Goal: Task Accomplishment & Management: Use online tool/utility

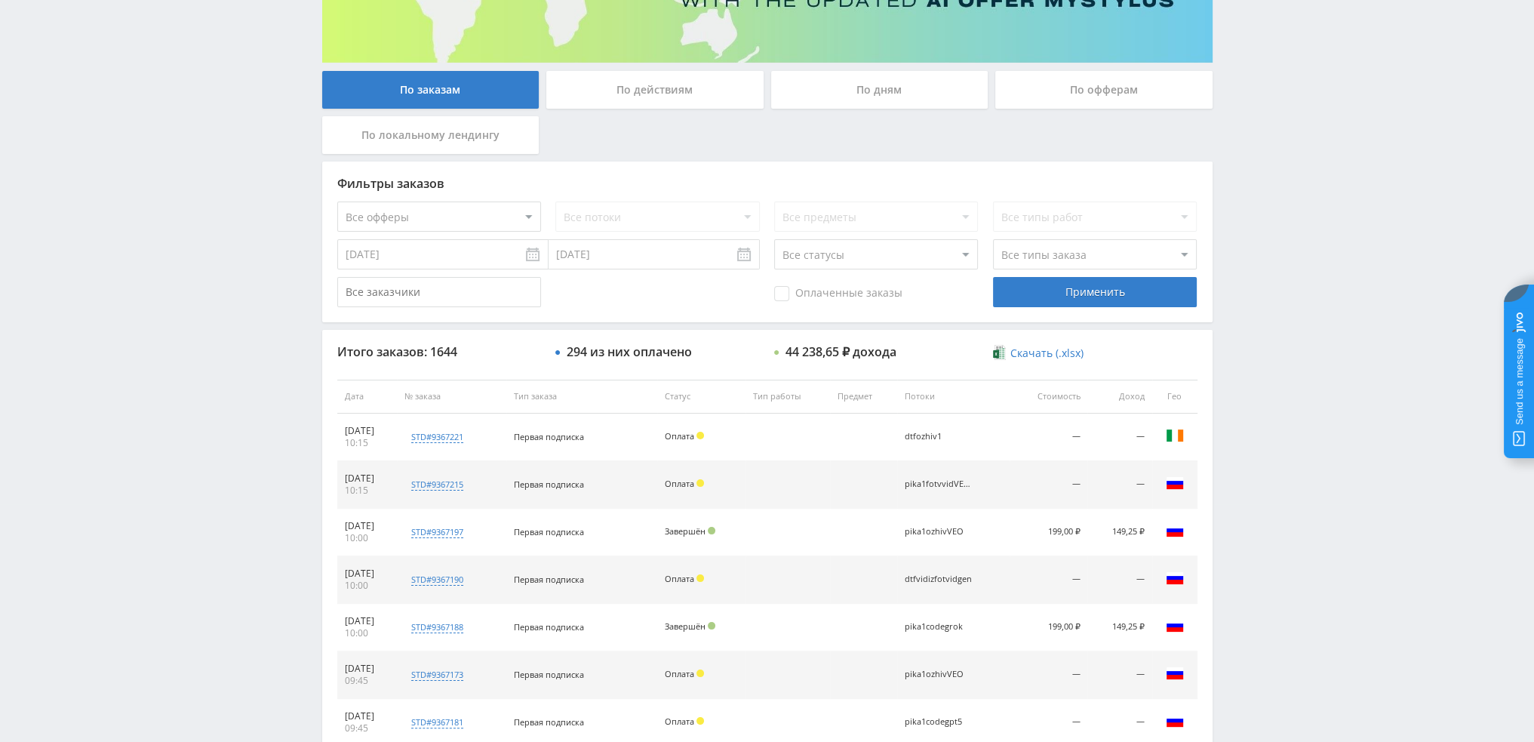
scroll to position [220, 0]
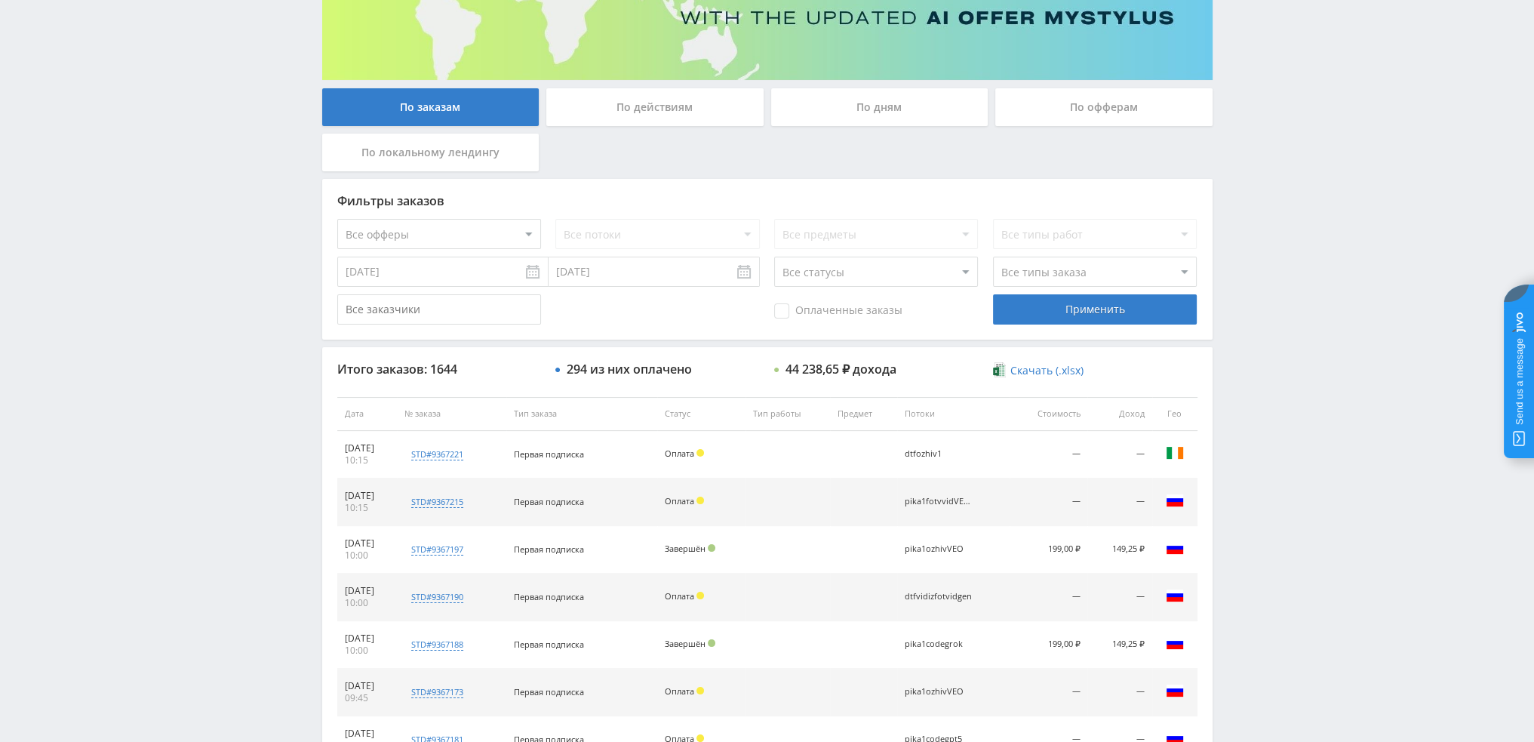
click at [760, 98] on div "По дням" at bounding box center [879, 107] width 217 height 38
click at [0, 0] on input "По дням" at bounding box center [0, 0] width 0 height 0
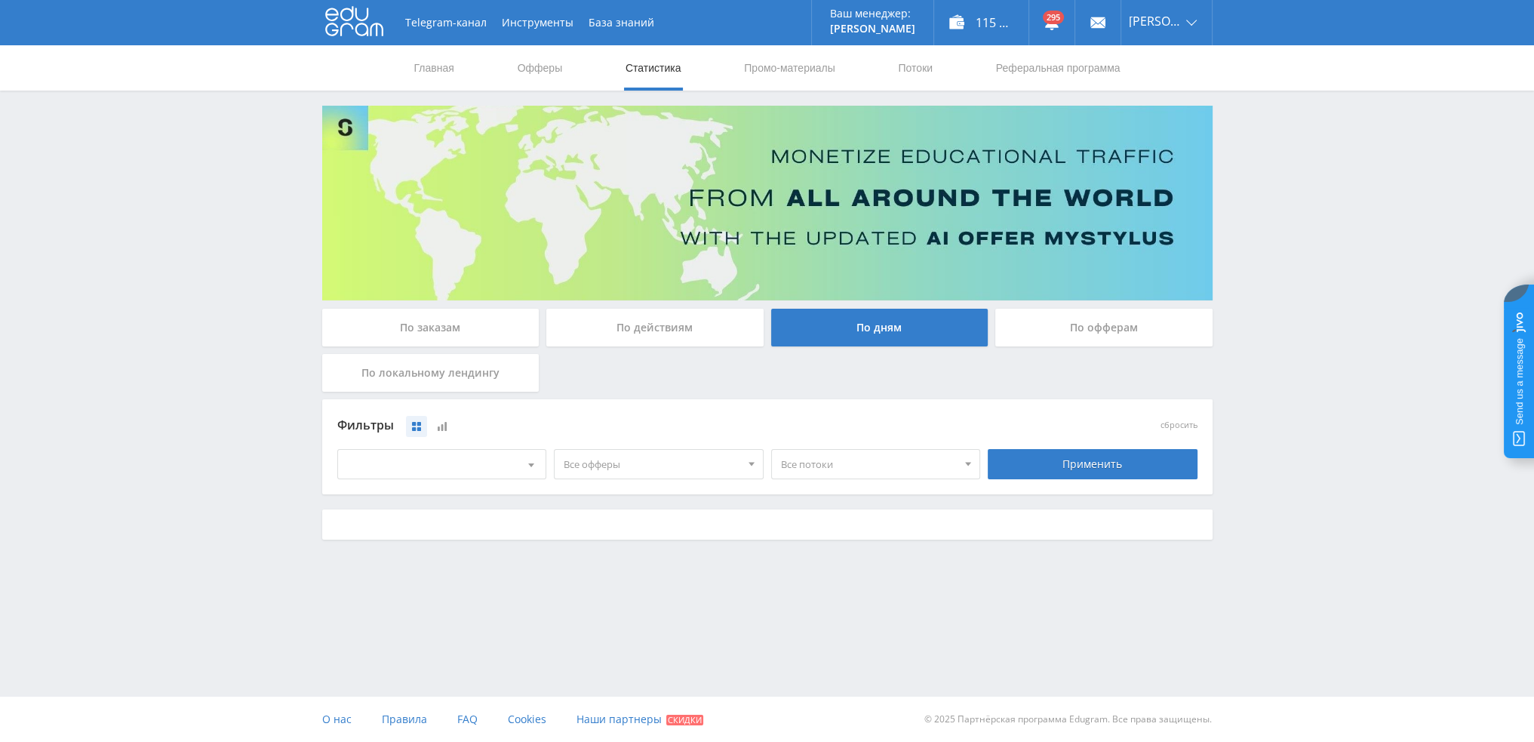
scroll to position [0, 0]
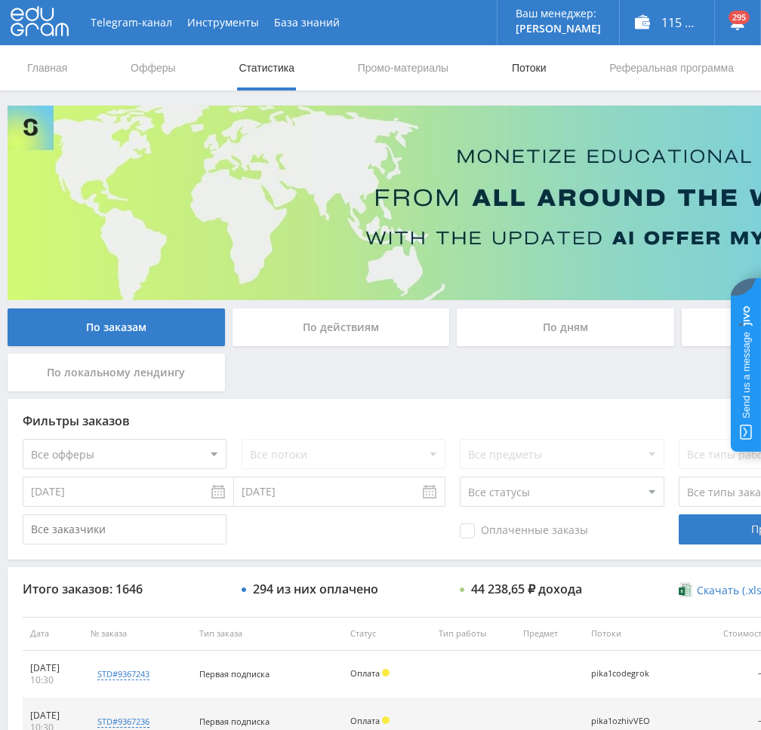
click at [524, 69] on link "Потоки" at bounding box center [529, 67] width 38 height 45
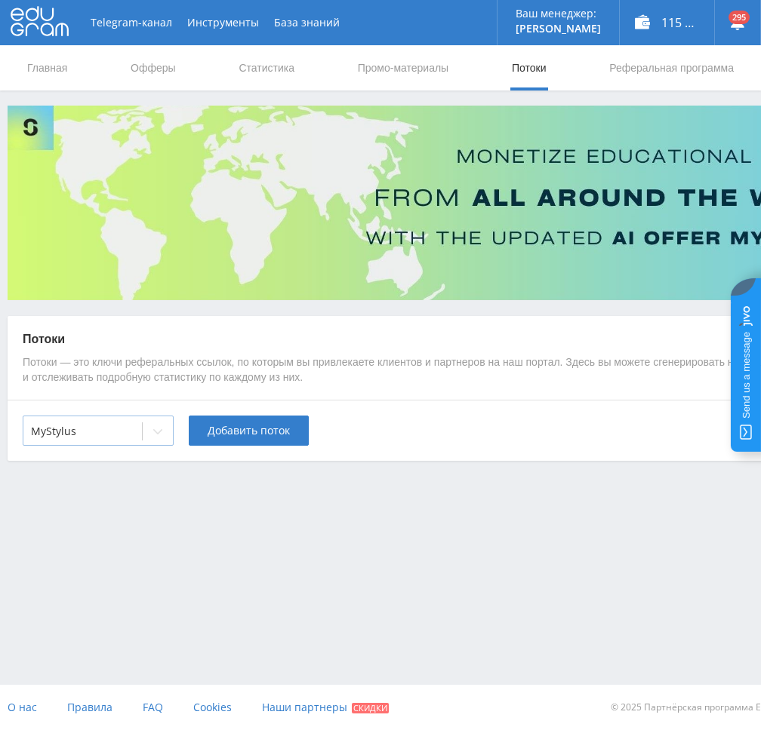
click at [118, 434] on div at bounding box center [82, 431] width 103 height 15
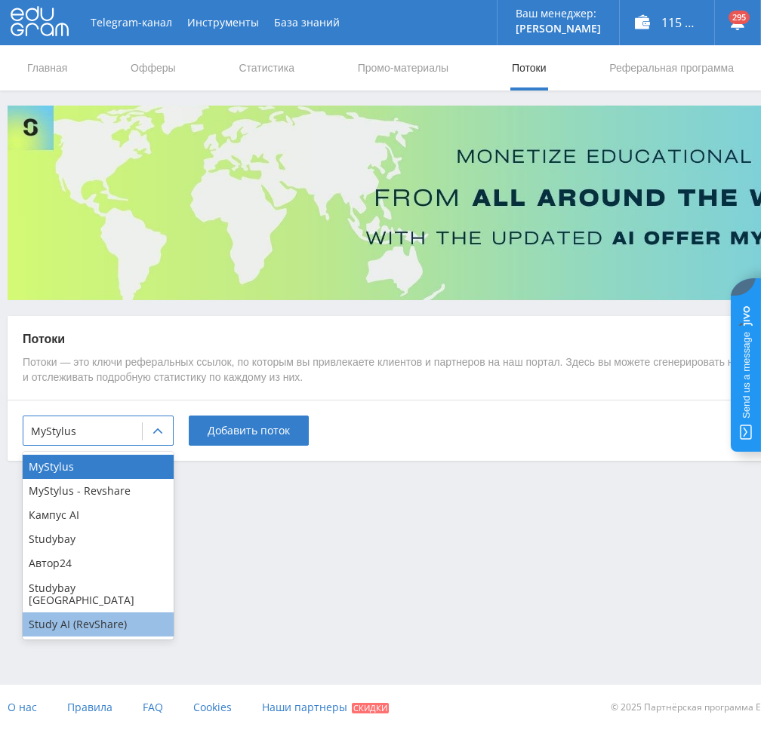
click at [95, 621] on div "Study AI (RevShare)" at bounding box center [98, 625] width 151 height 24
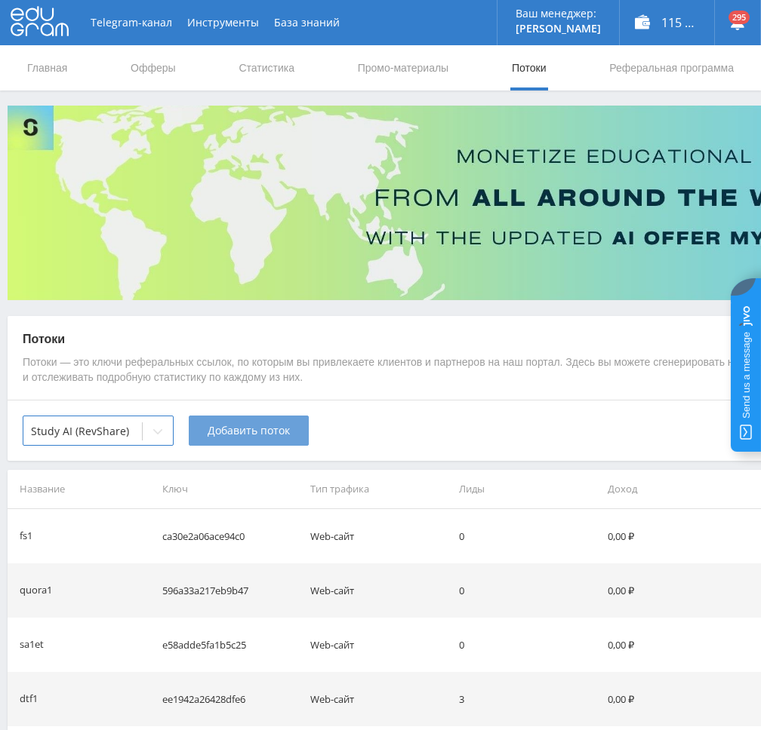
click at [242, 431] on span "Добавить поток" at bounding box center [249, 431] width 82 height 12
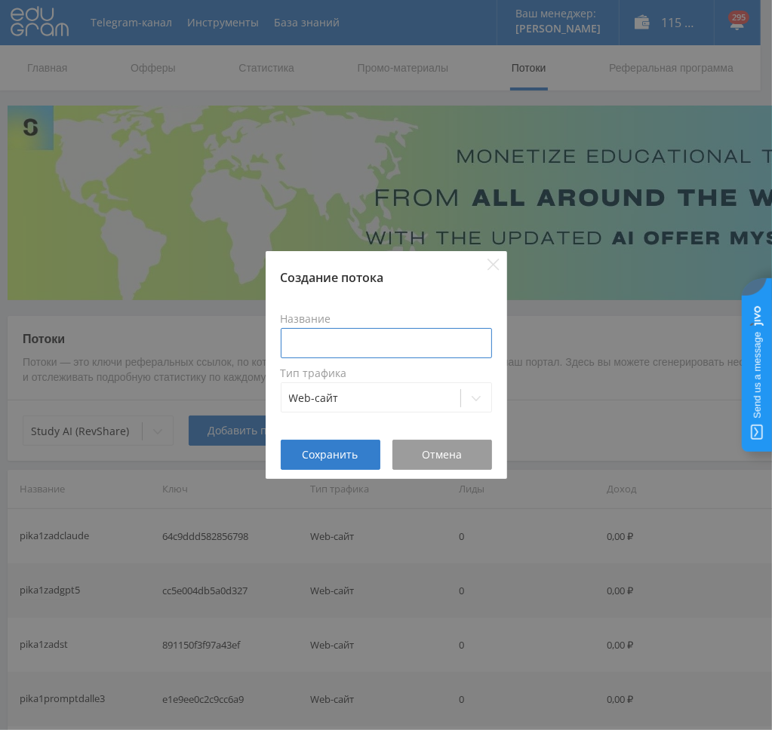
click at [348, 346] on input at bounding box center [386, 343] width 211 height 30
type input "d"
type input "з"
type input "pika1shortveo3"
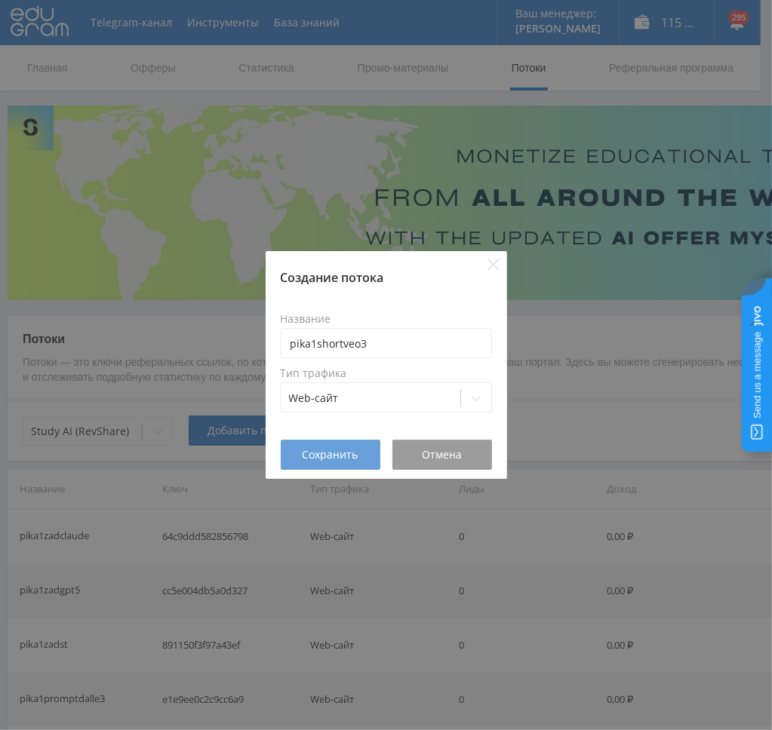
click at [324, 455] on span "Сохранить" at bounding box center [331, 455] width 56 height 12
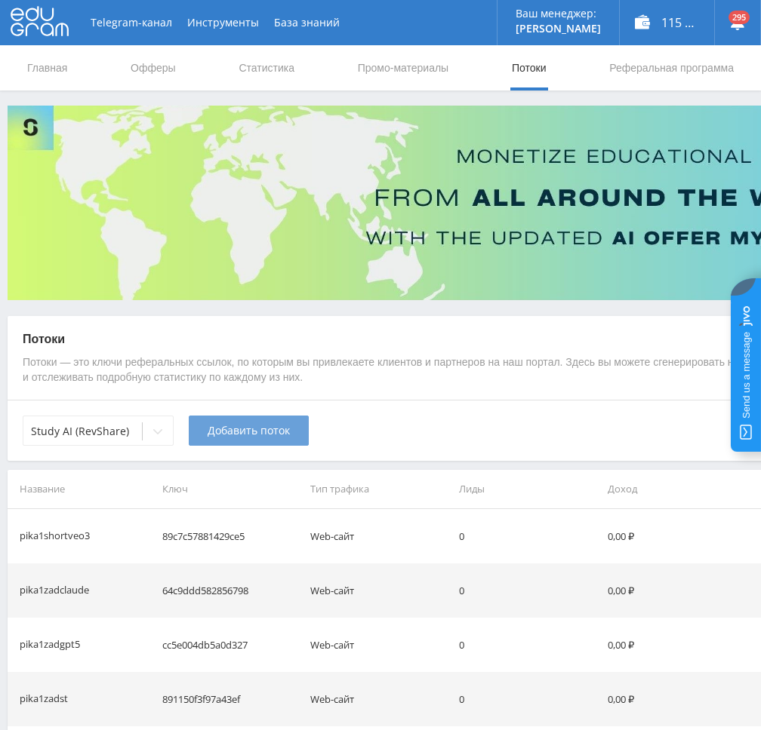
click at [227, 436] on span "Добавить поток" at bounding box center [249, 431] width 82 height 12
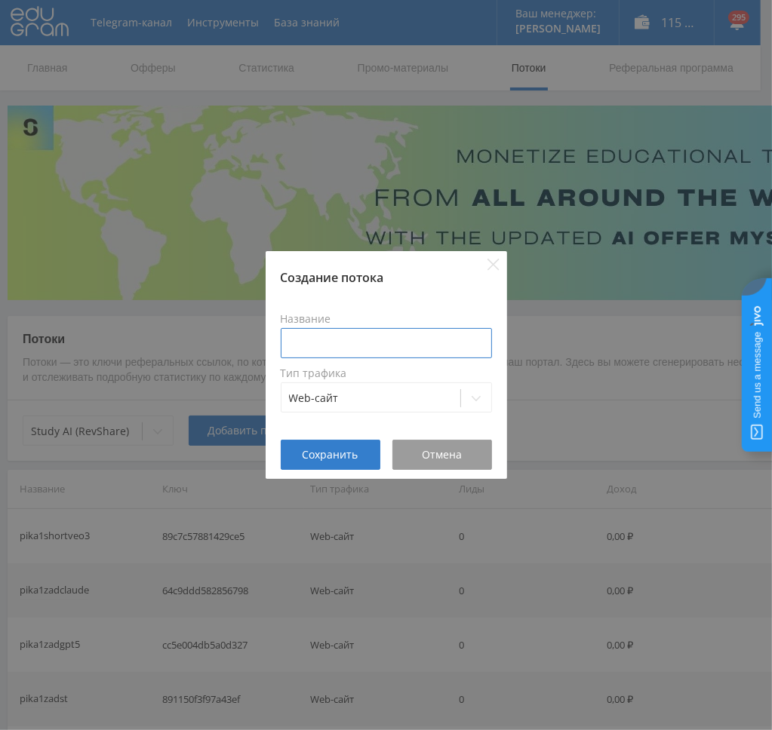
click at [389, 335] on input at bounding box center [386, 343] width 211 height 30
type input "pika1shortvid"
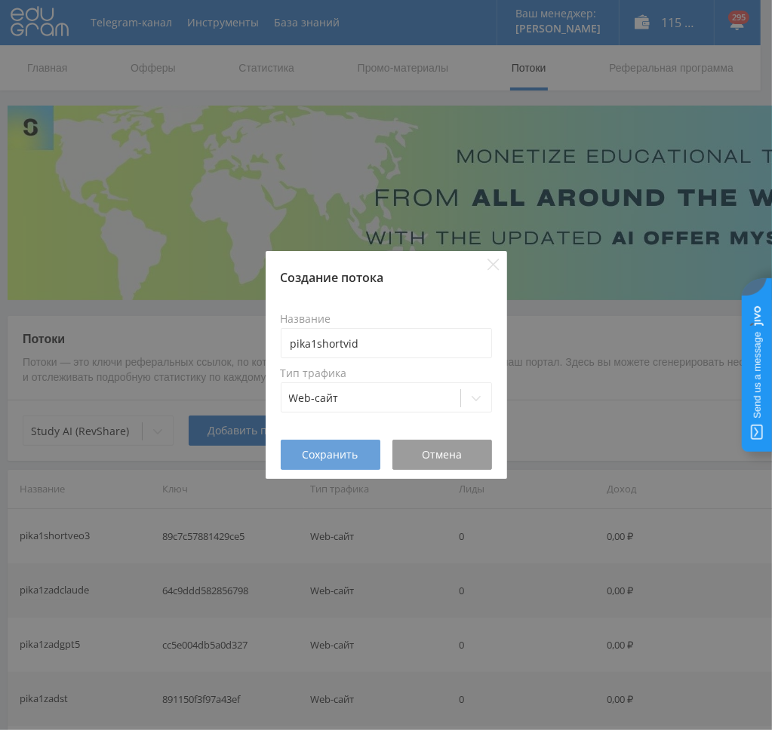
click at [326, 461] on span "Сохранить" at bounding box center [331, 455] width 56 height 12
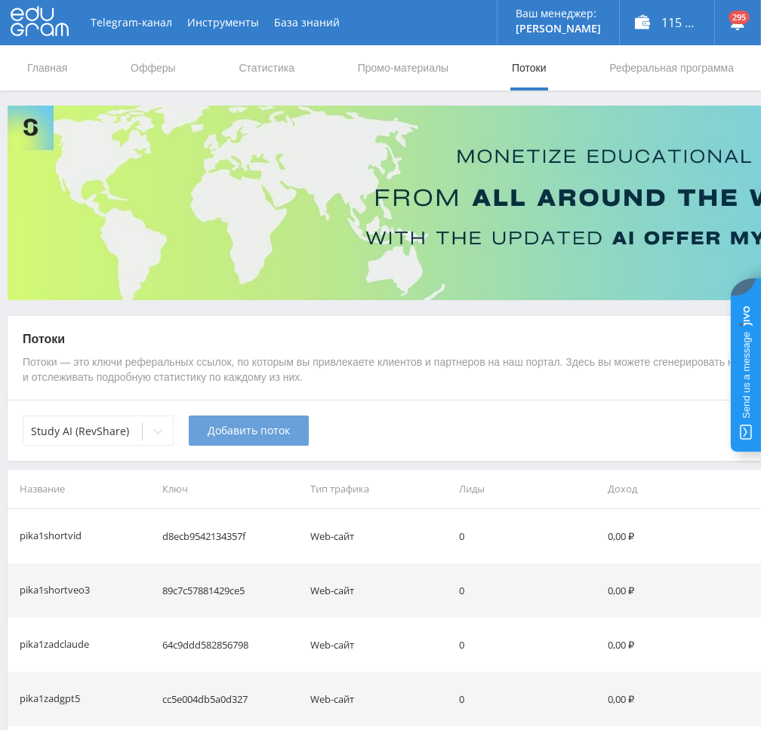
click at [244, 431] on span "Добавить поток" at bounding box center [249, 431] width 82 height 12
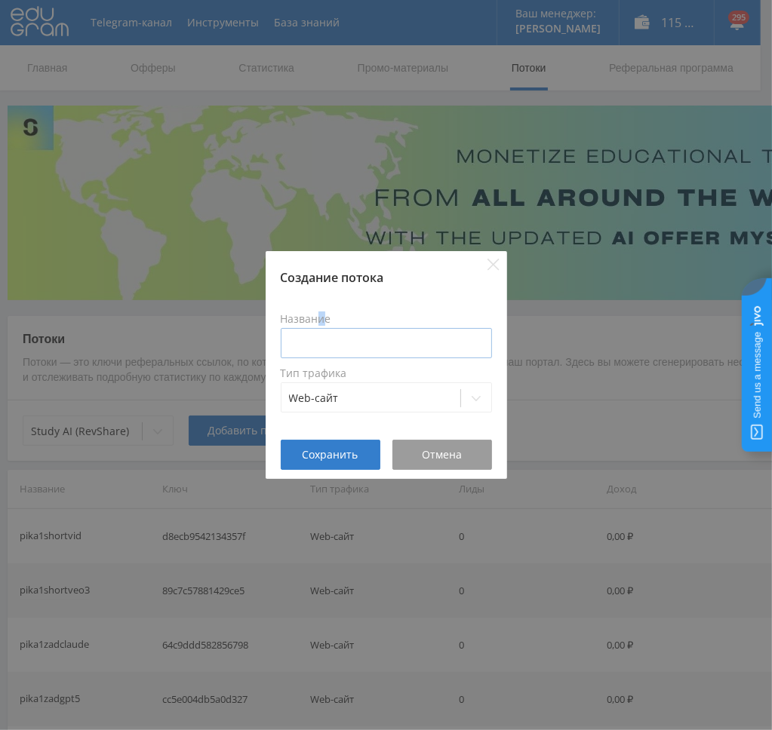
drag, startPoint x: 320, startPoint y: 299, endPoint x: 334, endPoint y: 330, distance: 34.1
click at [322, 313] on div "Название Тип трафика Web-сайт" at bounding box center [386, 363] width 241 height 154
click at [337, 339] on input at bounding box center [386, 343] width 211 height 30
type input "pika1shortklin"
click at [317, 450] on span "Сохранить" at bounding box center [331, 455] width 56 height 12
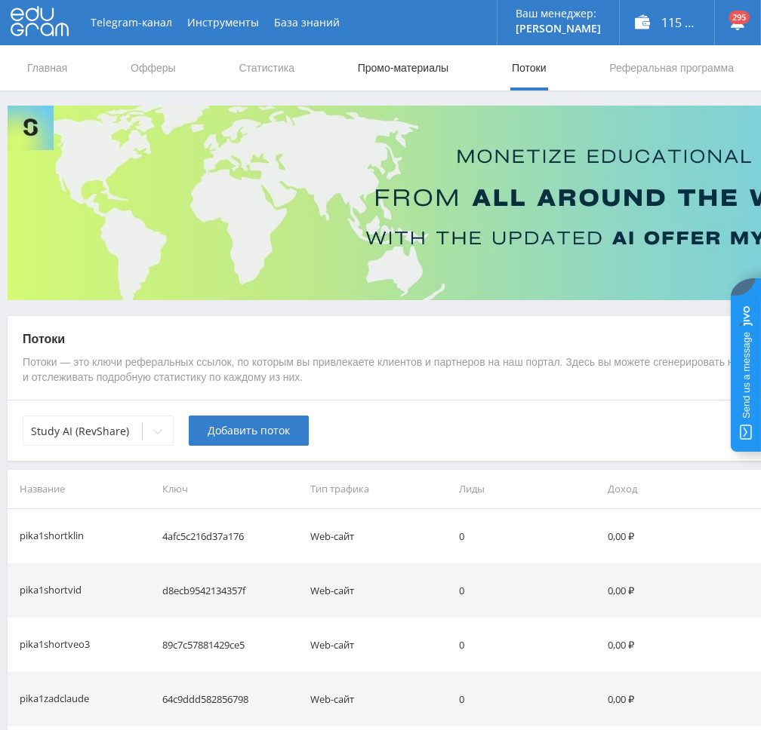
click at [410, 72] on link "Промо-материалы" at bounding box center [403, 67] width 94 height 45
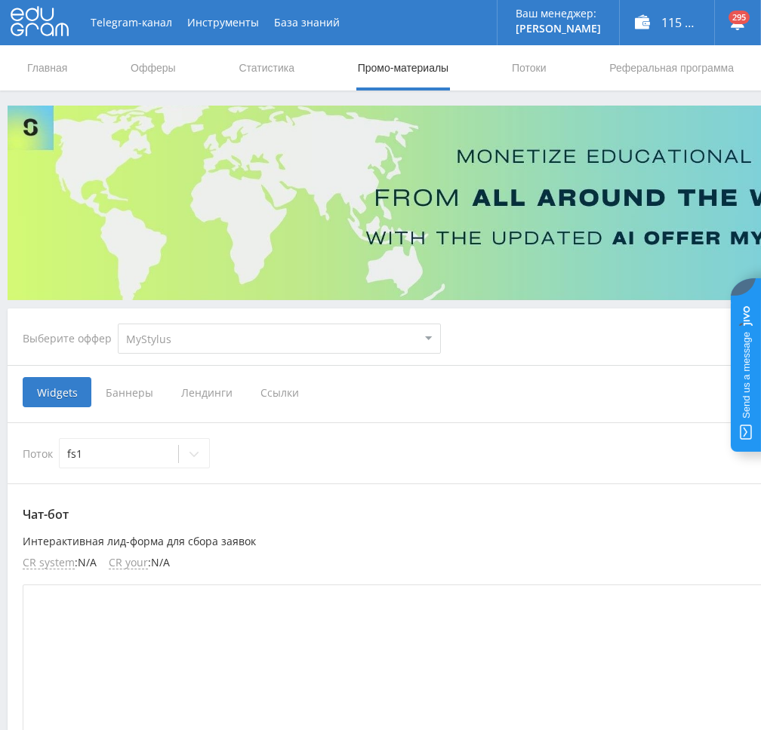
drag, startPoint x: 201, startPoint y: 340, endPoint x: 200, endPoint y: 348, distance: 8.3
click at [201, 343] on select "MyStylus MyStylus - Revshare Кампус AI Studybay Автор24 Studybay Brazil Study A…" at bounding box center [279, 339] width 323 height 30
select select "376"
click at [118, 324] on select "MyStylus MyStylus - Revshare Кампус AI Studybay Автор24 Studybay Brazil Study A…" at bounding box center [279, 339] width 323 height 30
select select "376"
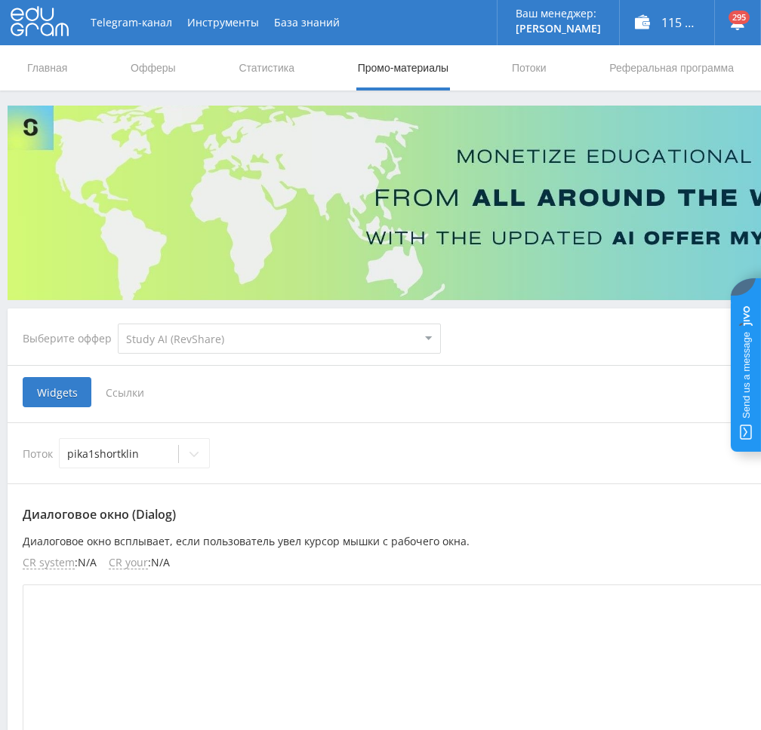
click at [131, 398] on span "Ссылки" at bounding box center [124, 392] width 67 height 30
click at [0, 0] on input "Ссылки" at bounding box center [0, 0] width 0 height 0
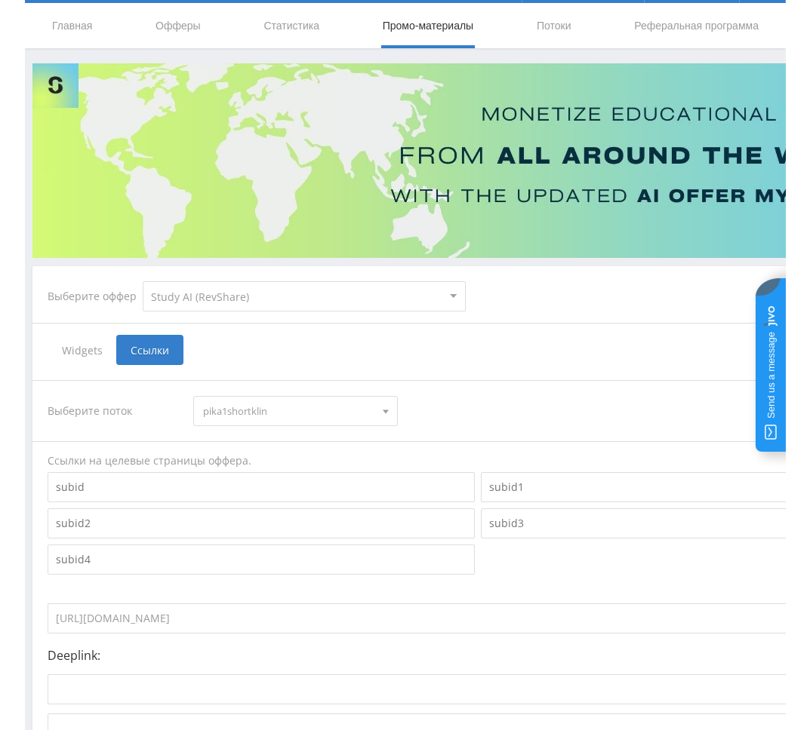
scroll to position [176, 0]
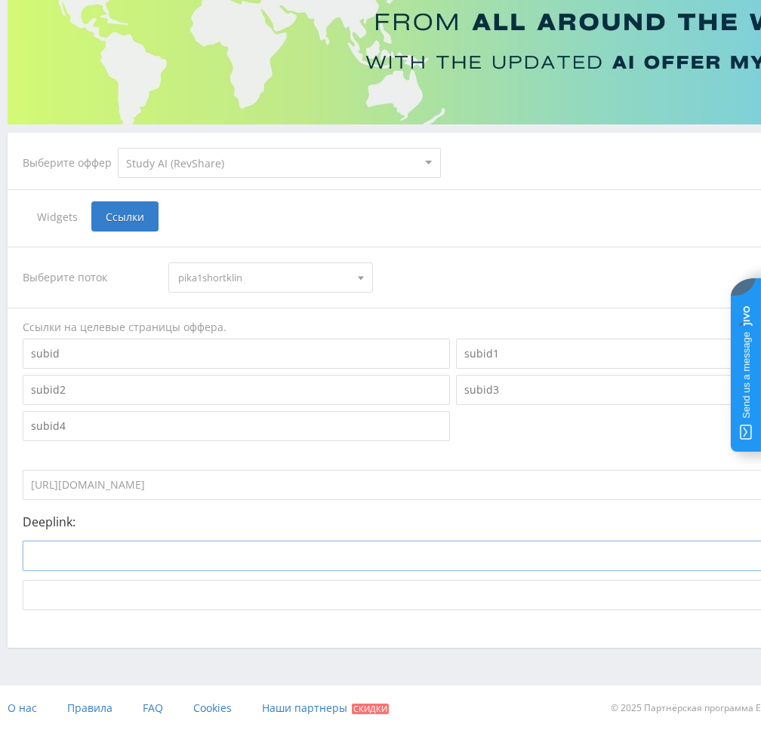
click at [379, 562] on input at bounding box center [394, 556] width 742 height 30
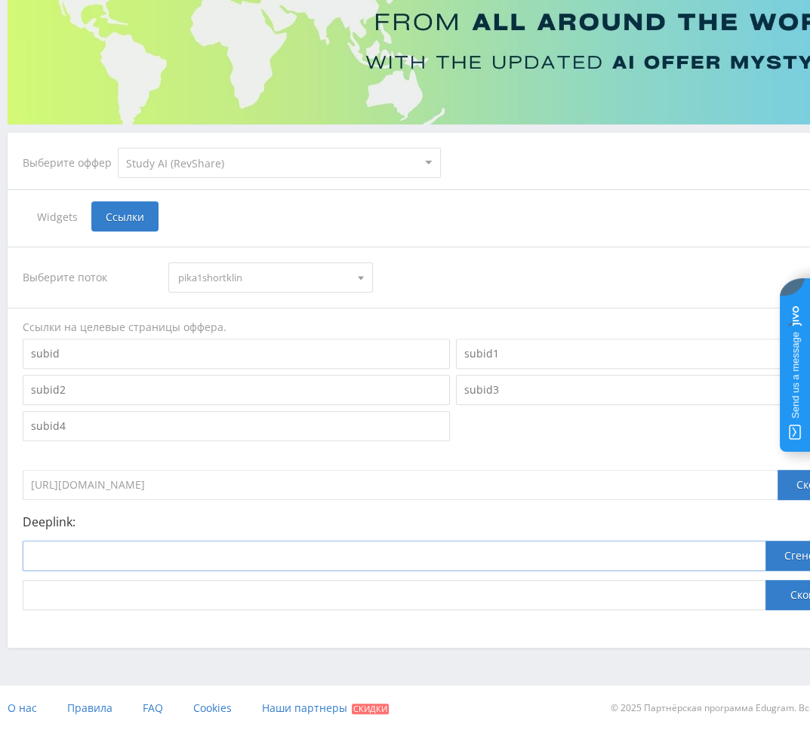
click at [739, 553] on input at bounding box center [394, 556] width 742 height 30
paste input "https://study24.ai/chat/kling_2_1_master"
type input "https://study24.ai/chat/kling_2_1_master"
click at [760, 558] on button "Сгенерировать" at bounding box center [824, 556] width 118 height 30
click at [760, 600] on button "Скопировать" at bounding box center [824, 595] width 118 height 30
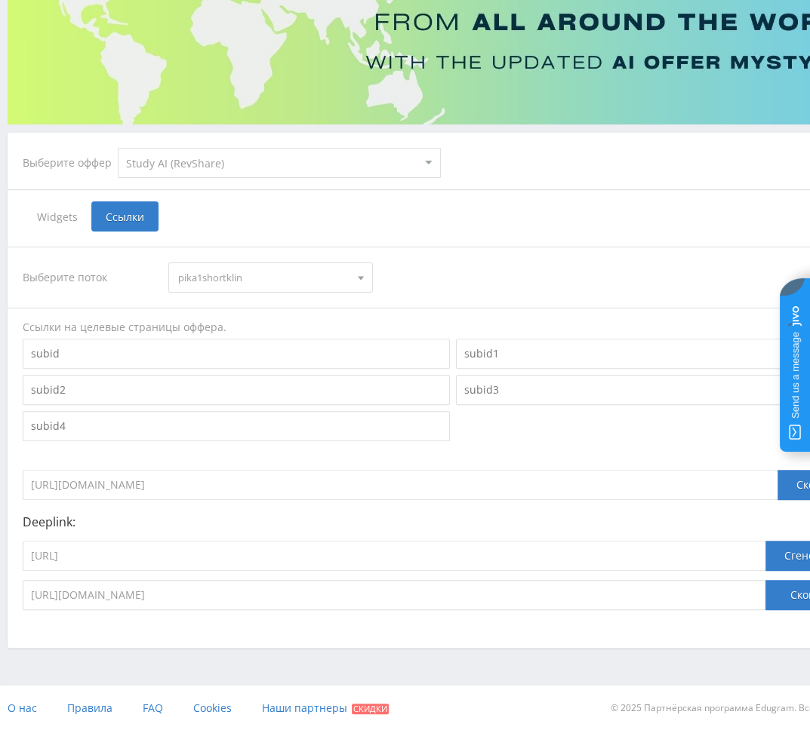
click at [240, 271] on span "pika1shortklin" at bounding box center [263, 277] width 171 height 29
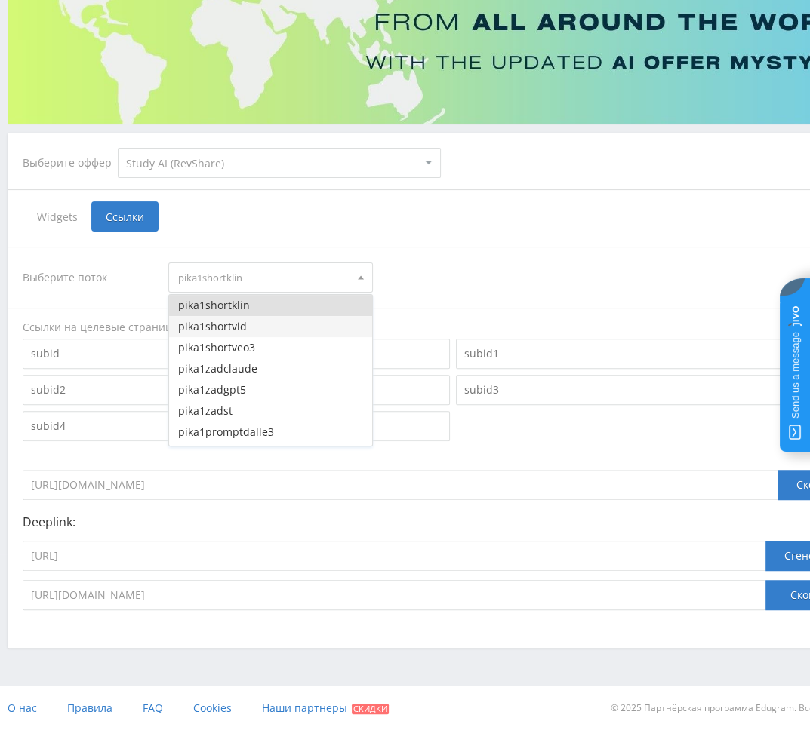
click at [241, 328] on button "pika1shortvid" at bounding box center [270, 326] width 202 height 21
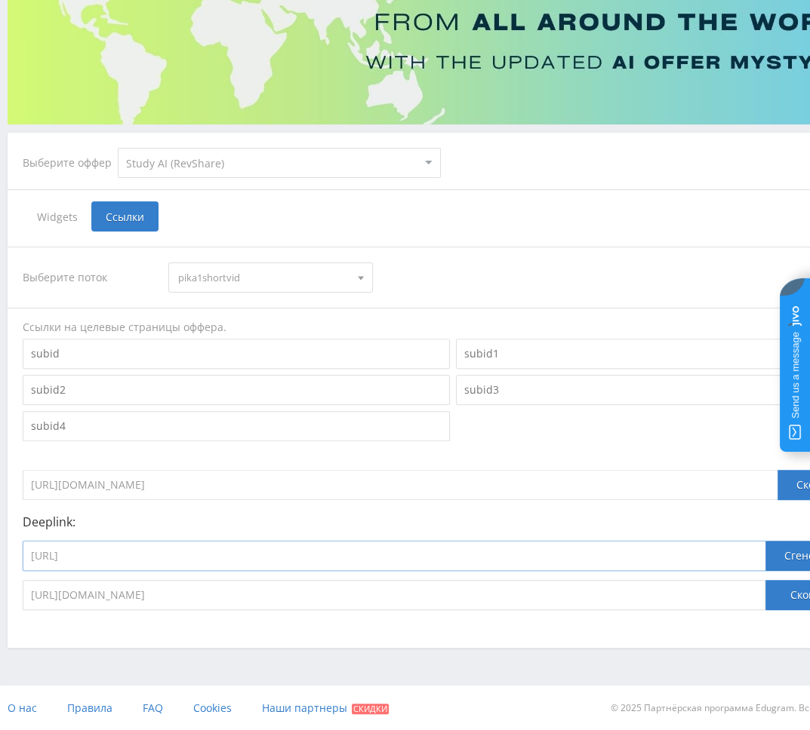
click at [488, 557] on input "https://study24.ai/chat/kling_2_1_master" at bounding box center [394, 556] width 742 height 30
paste input "videogen"
type input "https://study24.ai/chat/videogen"
click at [760, 549] on button "Сгенерировать" at bounding box center [824, 556] width 118 height 30
click at [760, 594] on button "Скопировать" at bounding box center [824, 595] width 118 height 30
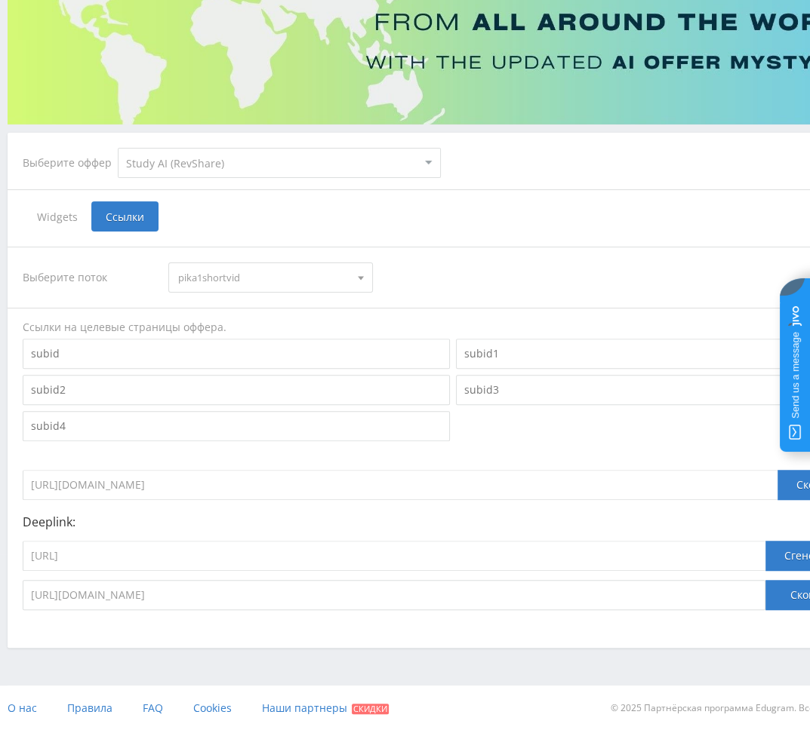
click at [237, 272] on span "pika1shortvid" at bounding box center [263, 277] width 171 height 29
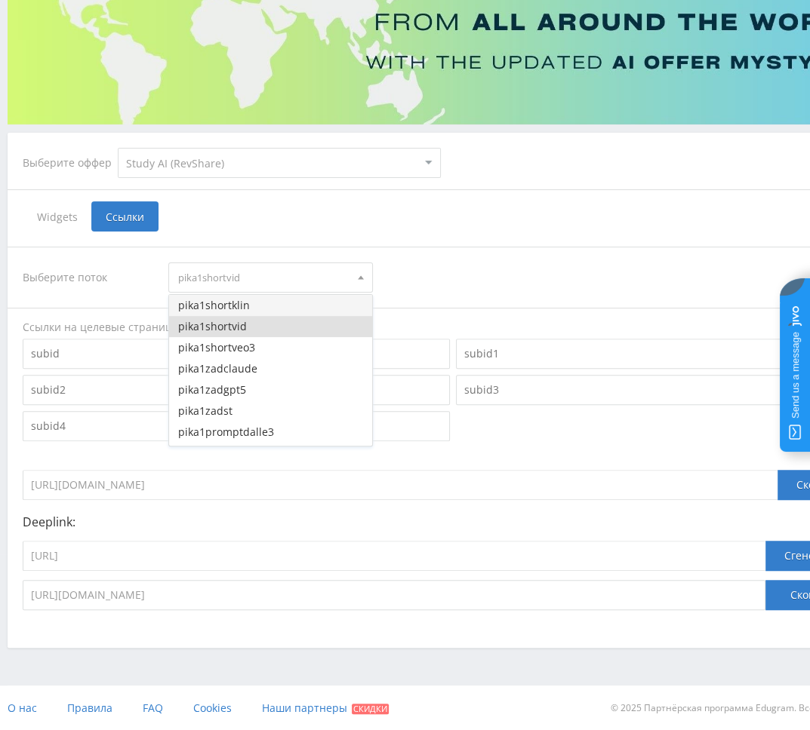
click at [226, 307] on button "pika1shortklin" at bounding box center [270, 305] width 202 height 21
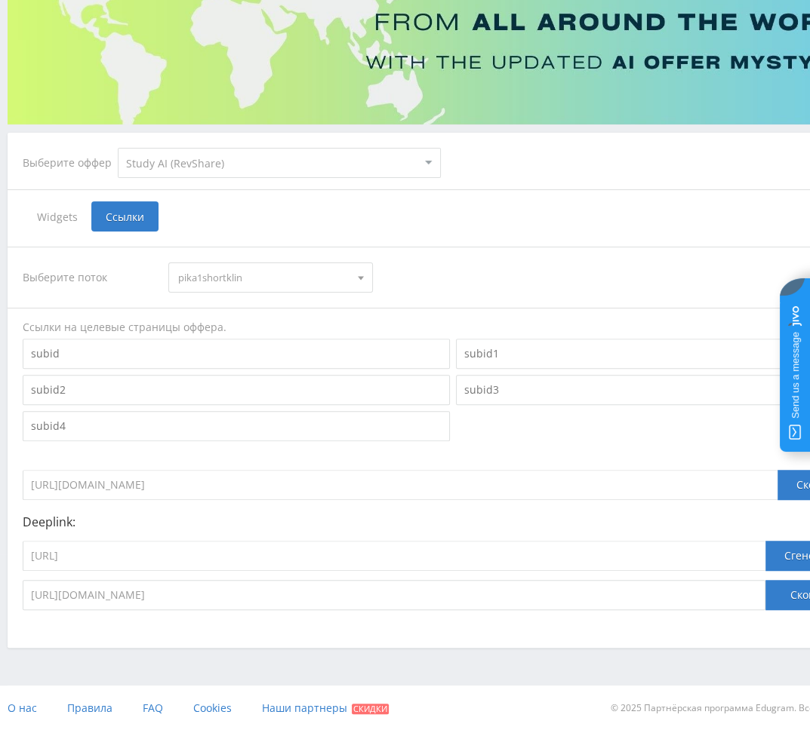
drag, startPoint x: 275, startPoint y: 272, endPoint x: 255, endPoint y: 318, distance: 51.0
click at [275, 272] on span "pika1shortklin" at bounding box center [263, 277] width 171 height 29
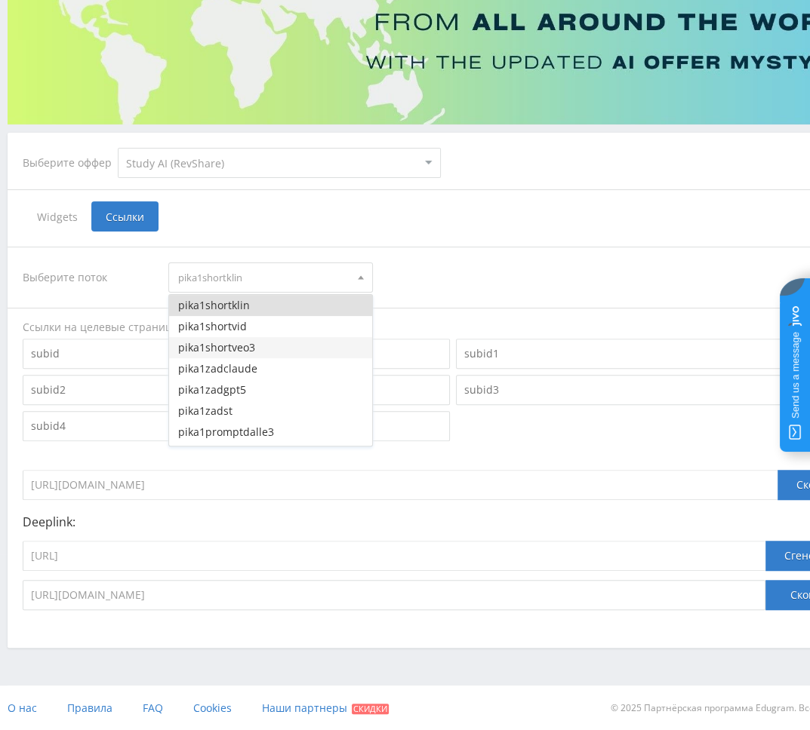
click at [247, 349] on button "pika1shortveo3" at bounding box center [270, 347] width 202 height 21
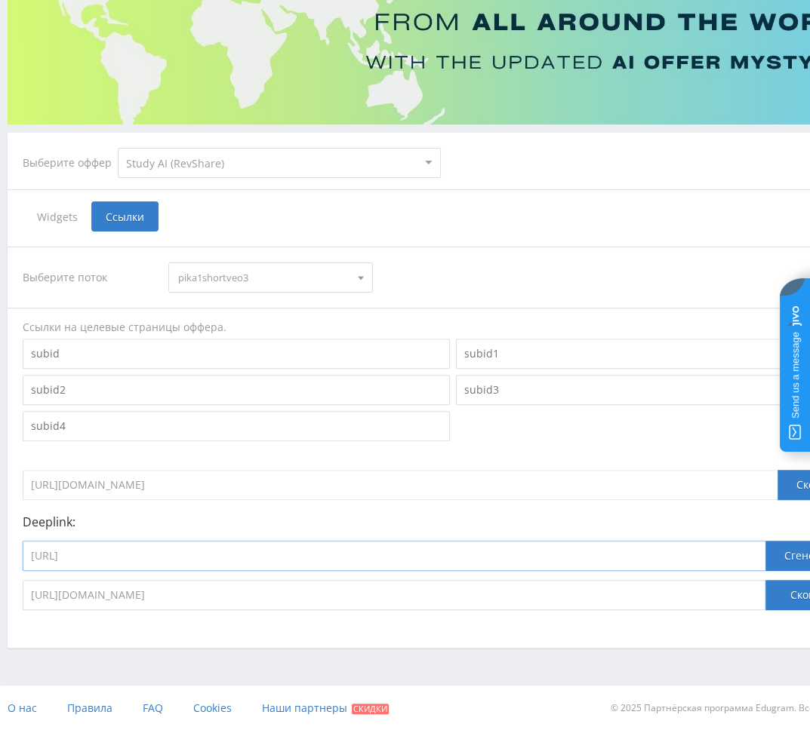
click at [693, 555] on input "https://study24.ai/chat/videogen" at bounding box center [394, 556] width 742 height 30
paste input "google_veo3"
type input "https://study24.ai/chat/google_veo3"
click at [760, 553] on button "Сгенерировать" at bounding box center [824, 556] width 118 height 30
click at [760, 595] on button "Скопировать" at bounding box center [824, 595] width 118 height 30
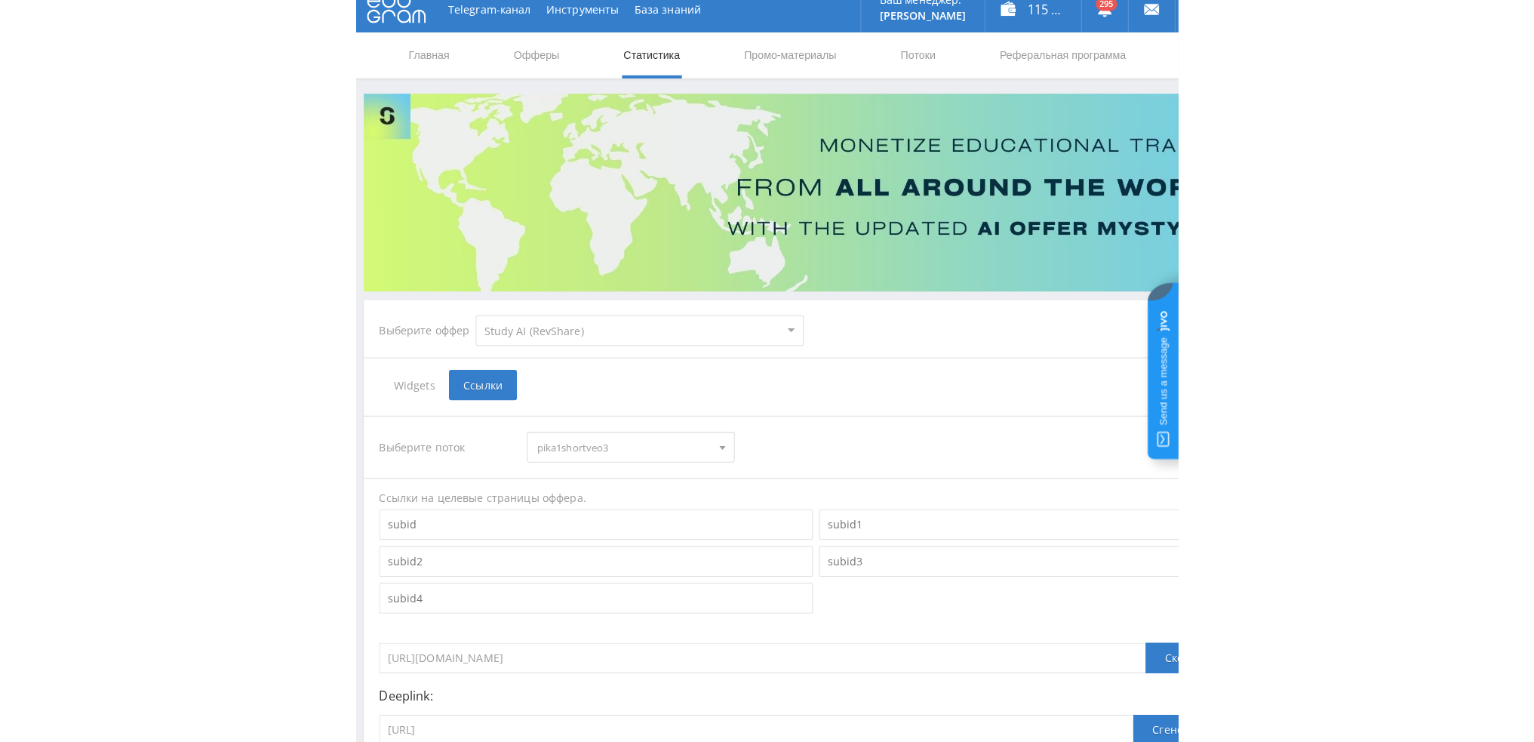
scroll to position [0, 0]
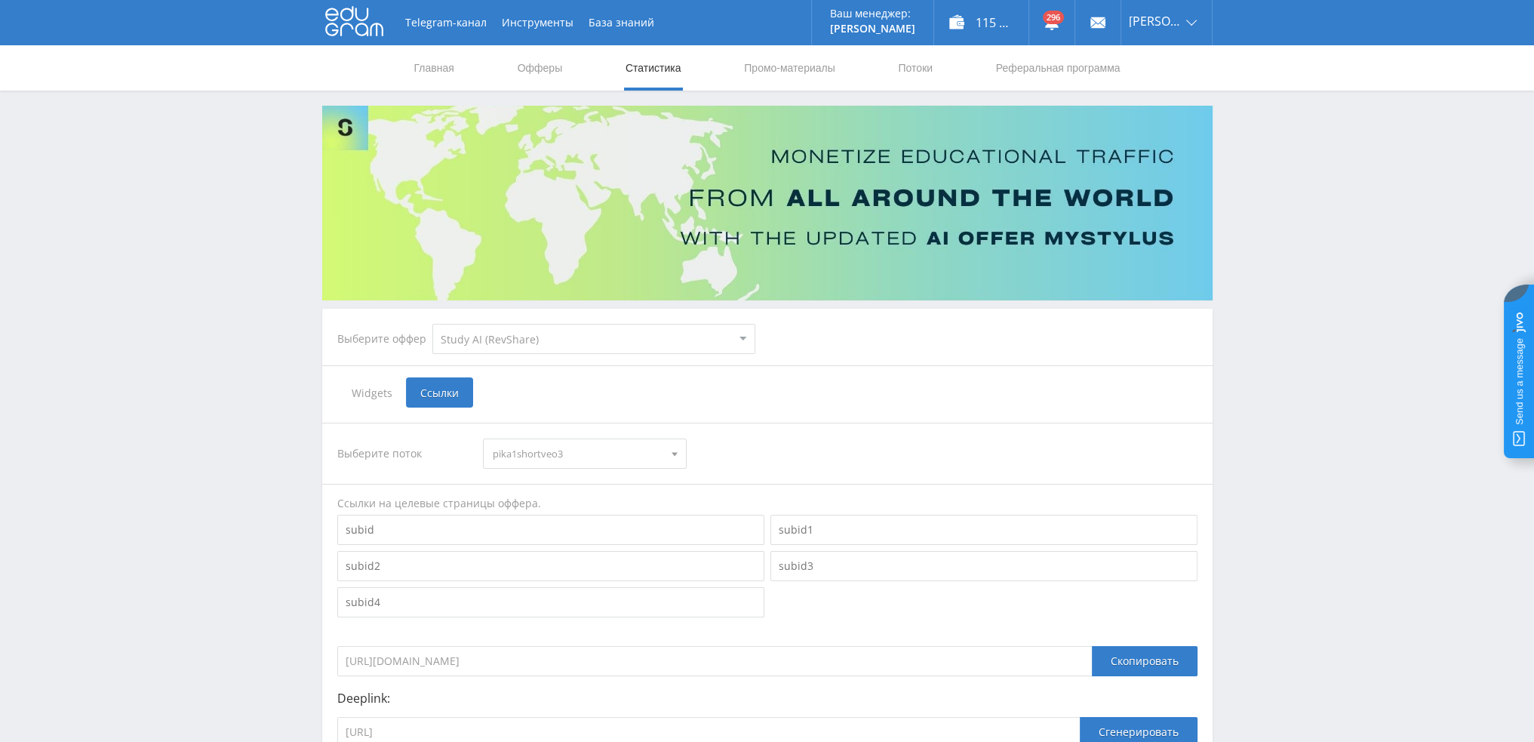
click at [631, 66] on link "Статистика" at bounding box center [653, 67] width 59 height 45
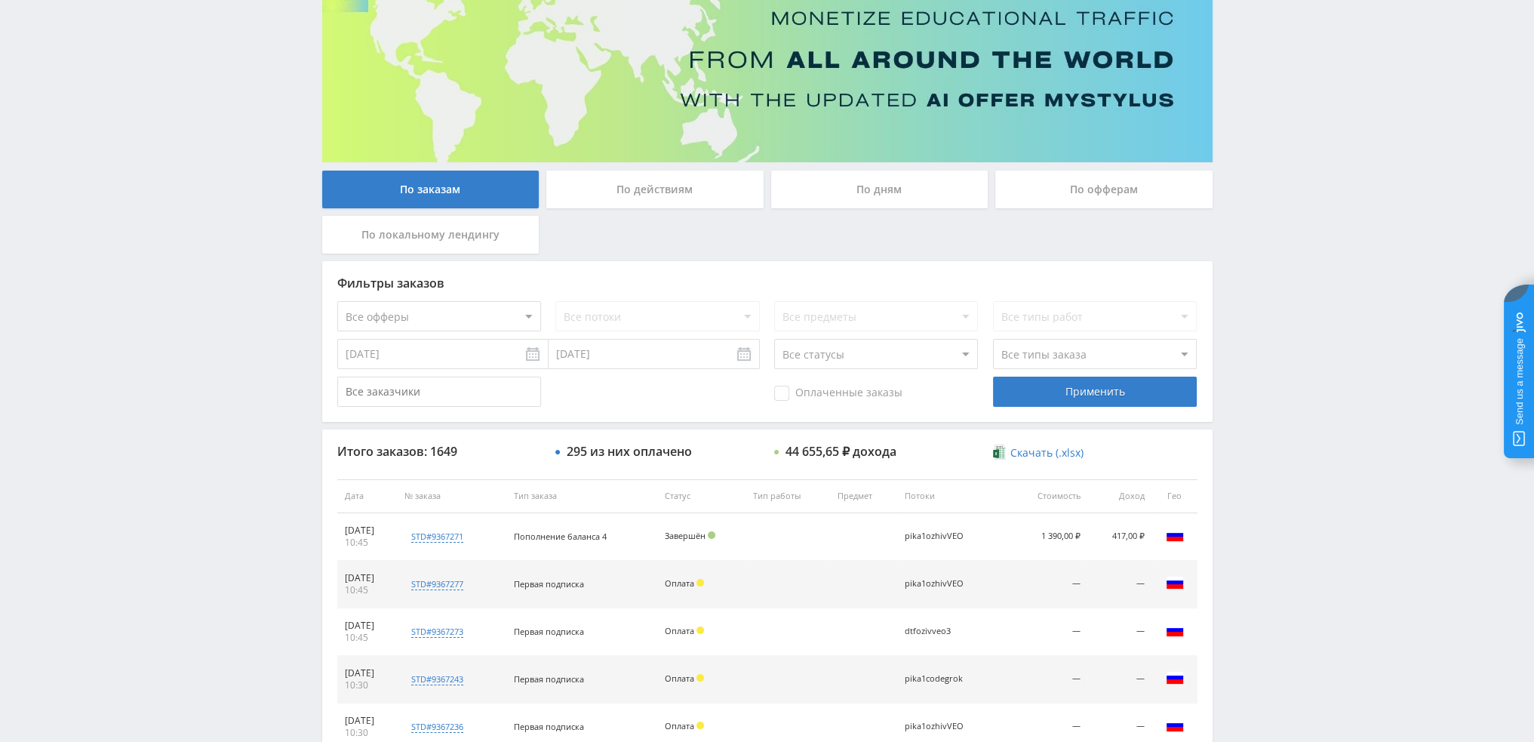
scroll to position [69, 0]
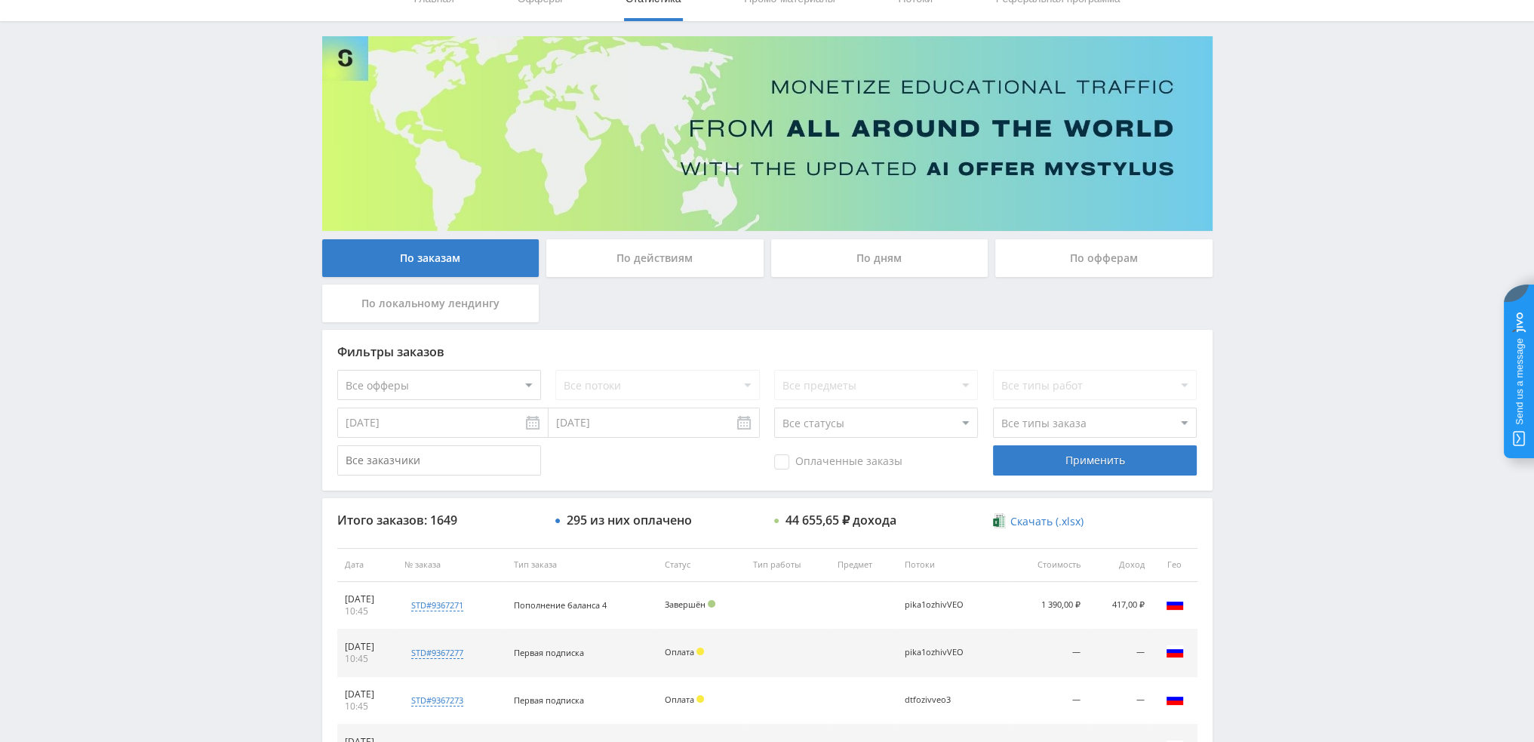
click at [880, 247] on div "По дням" at bounding box center [879, 258] width 217 height 38
click at [0, 0] on input "По дням" at bounding box center [0, 0] width 0 height 0
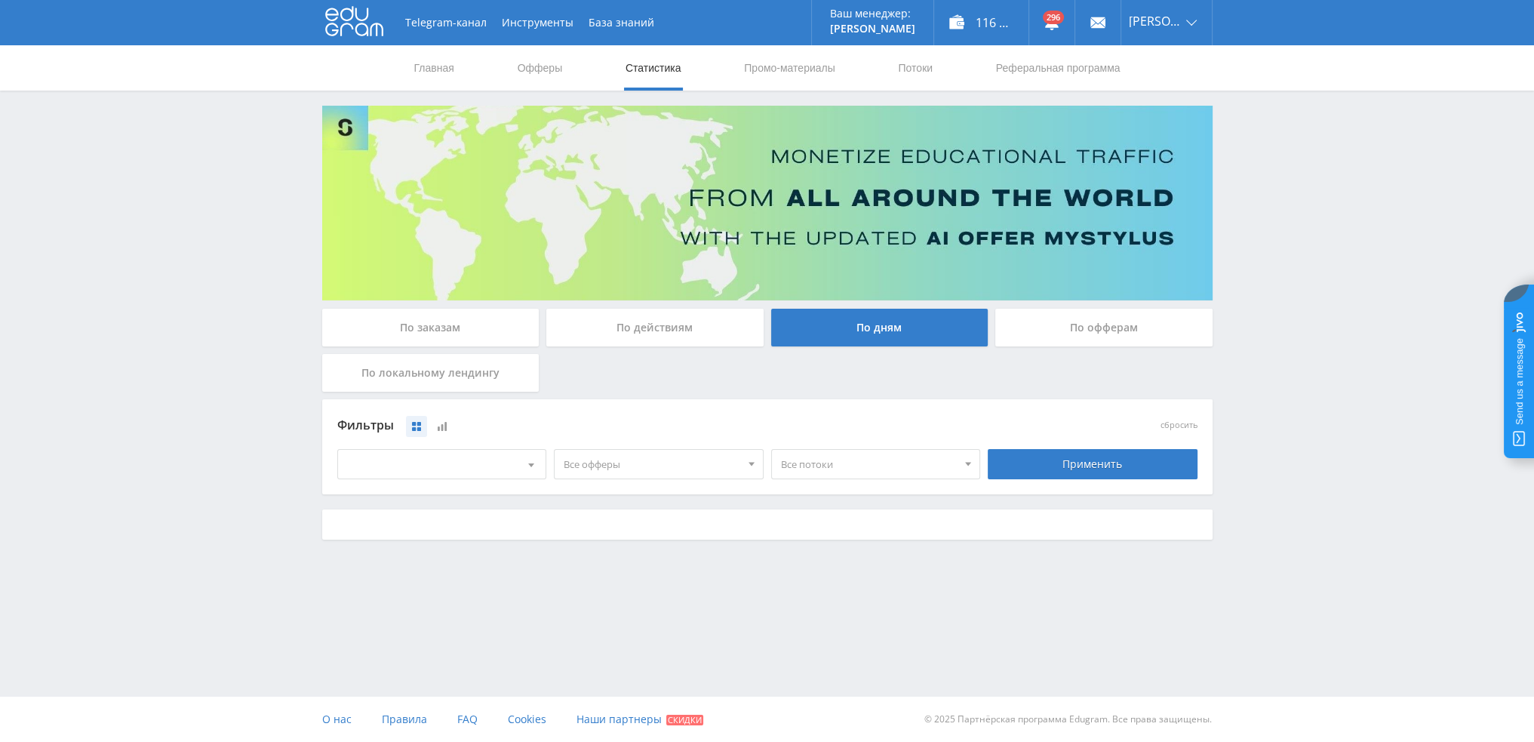
scroll to position [0, 0]
